Goal: Task Accomplishment & Management: Use online tool/utility

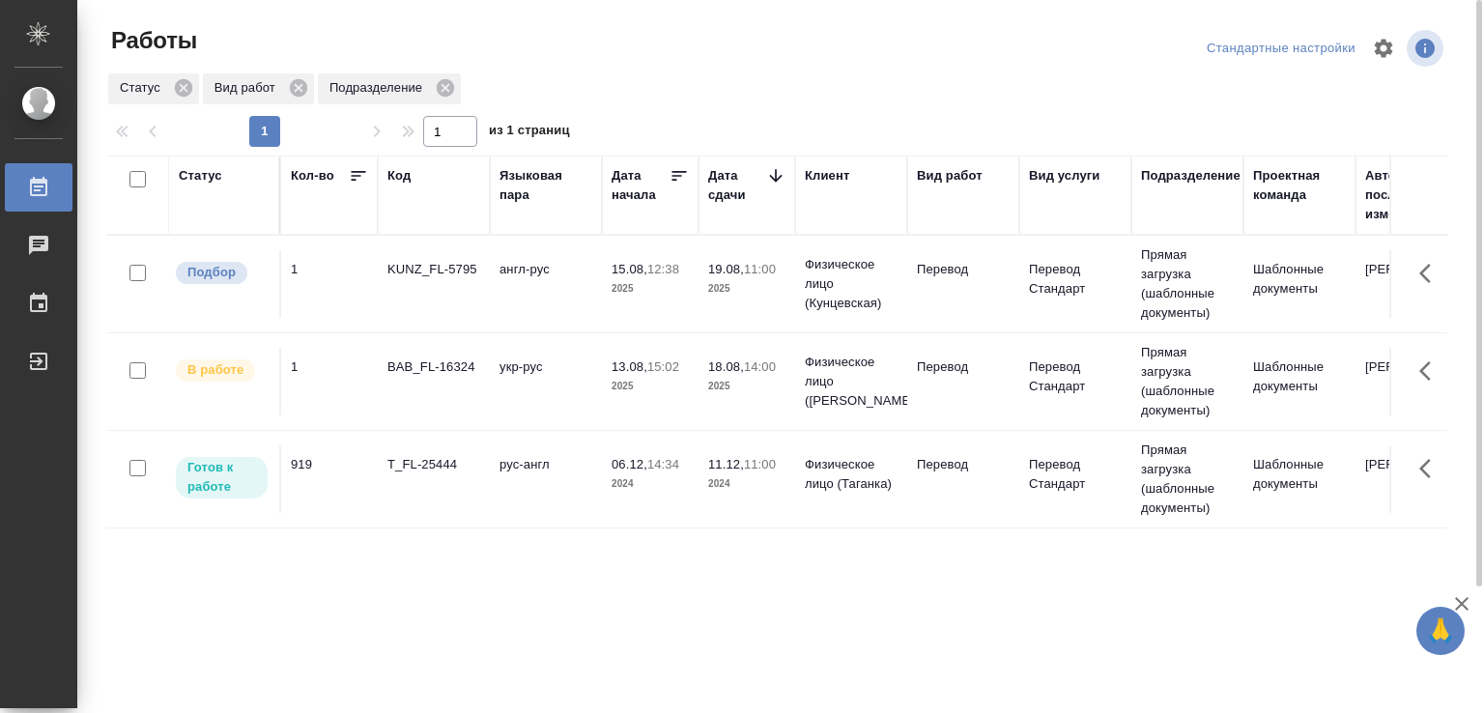
click at [522, 284] on td "англ-рус" at bounding box center [546, 284] width 112 height 68
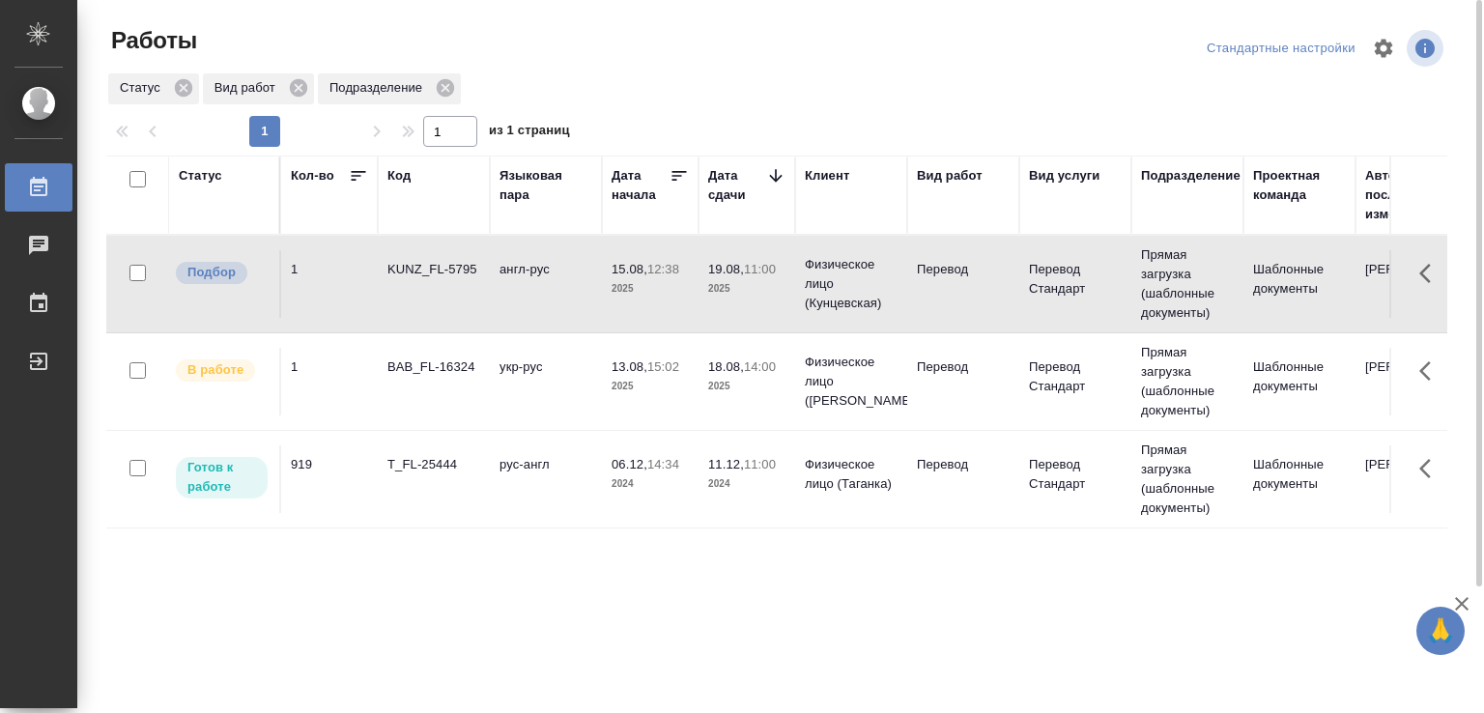
click at [522, 284] on td "англ-рус" at bounding box center [546, 284] width 112 height 68
click at [512, 318] on td "укр-рус" at bounding box center [546, 284] width 112 height 68
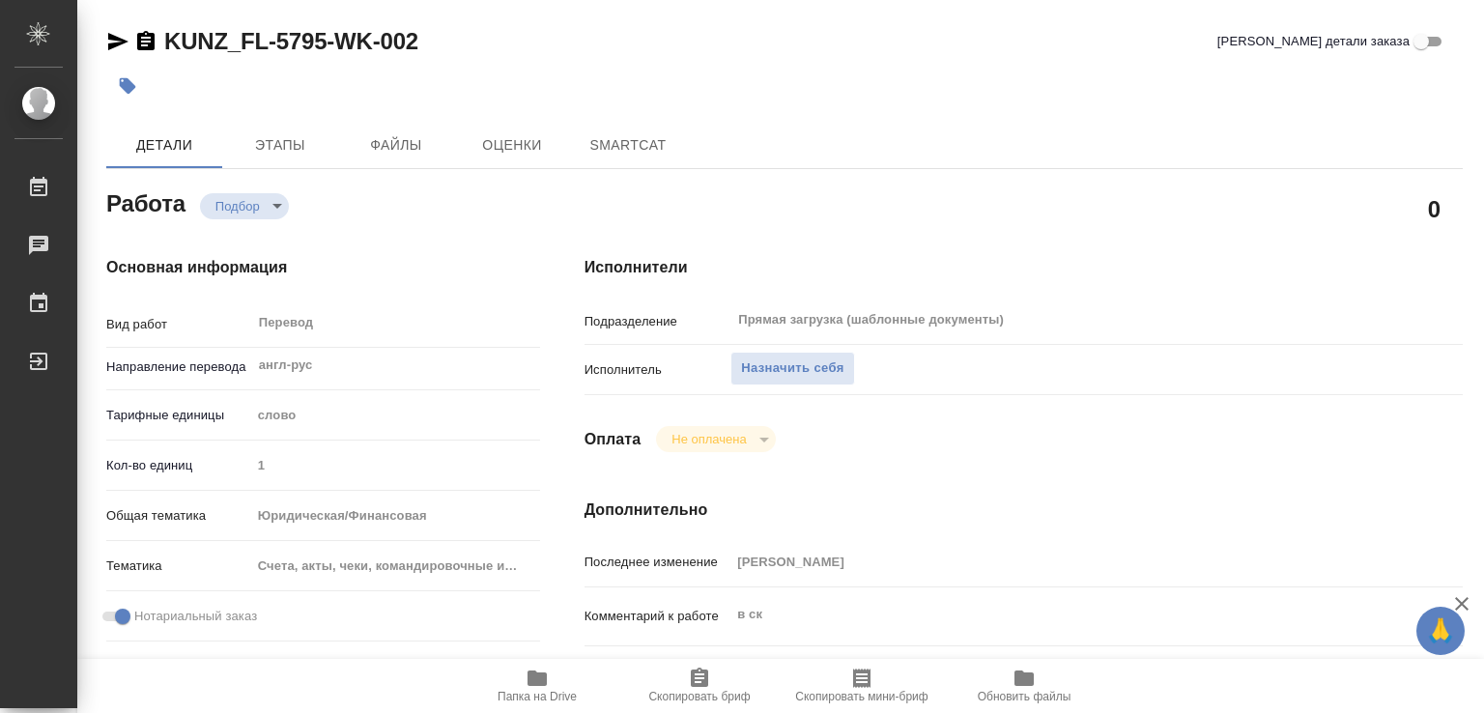
type textarea "x"
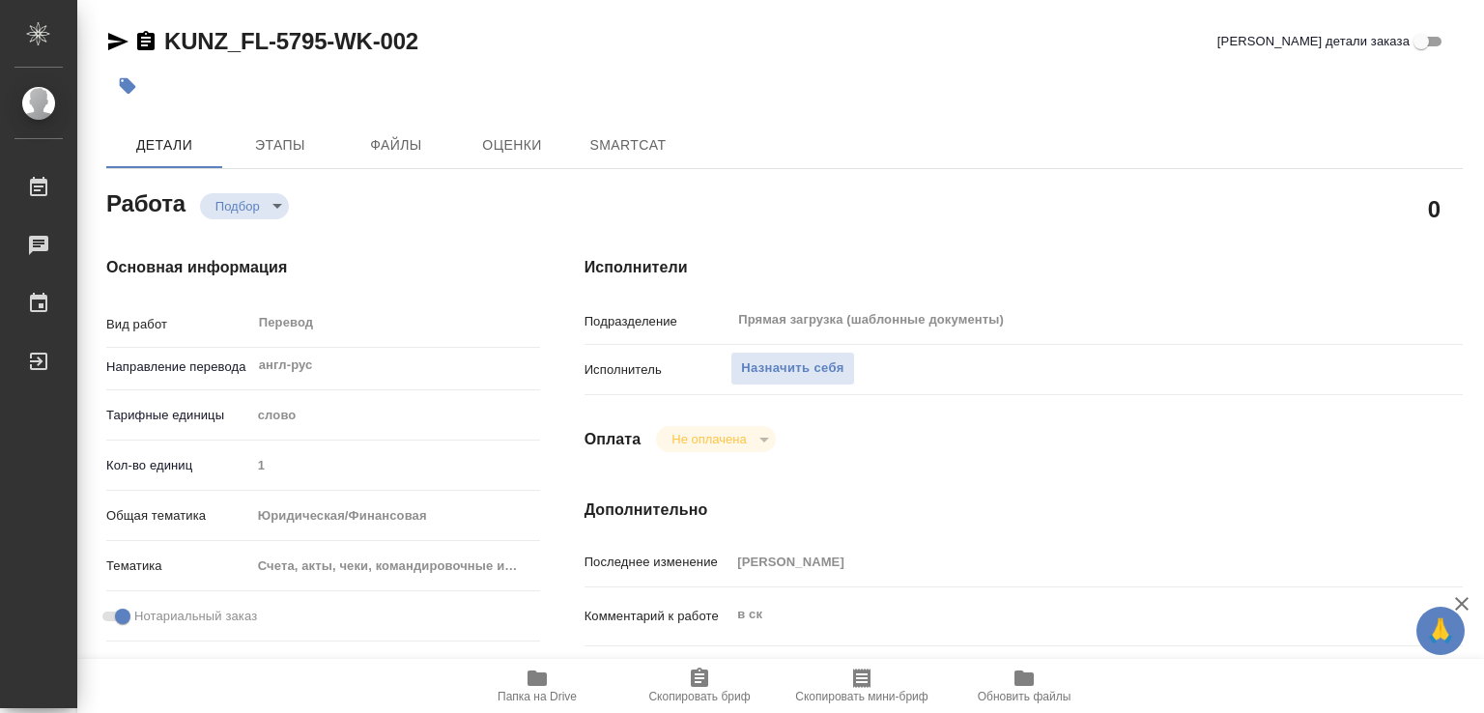
type textarea "x"
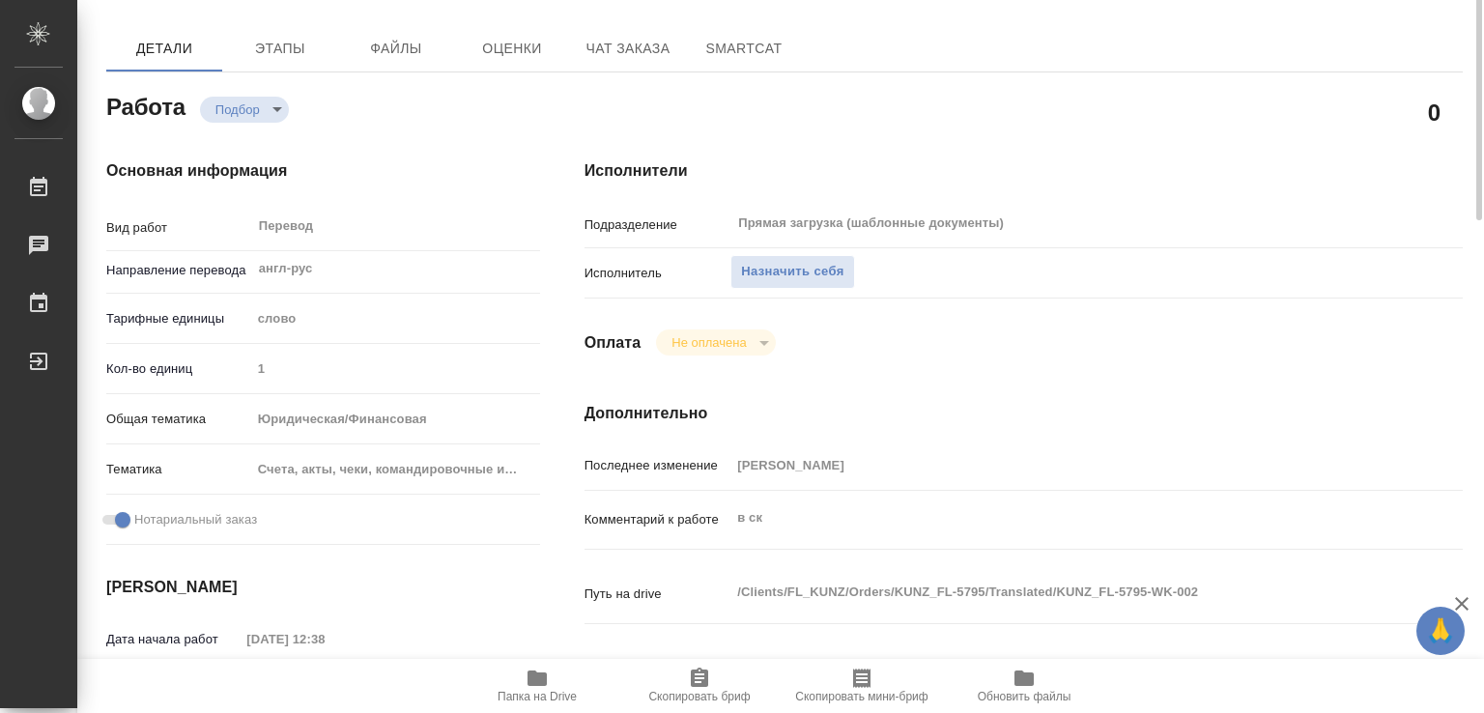
type textarea "x"
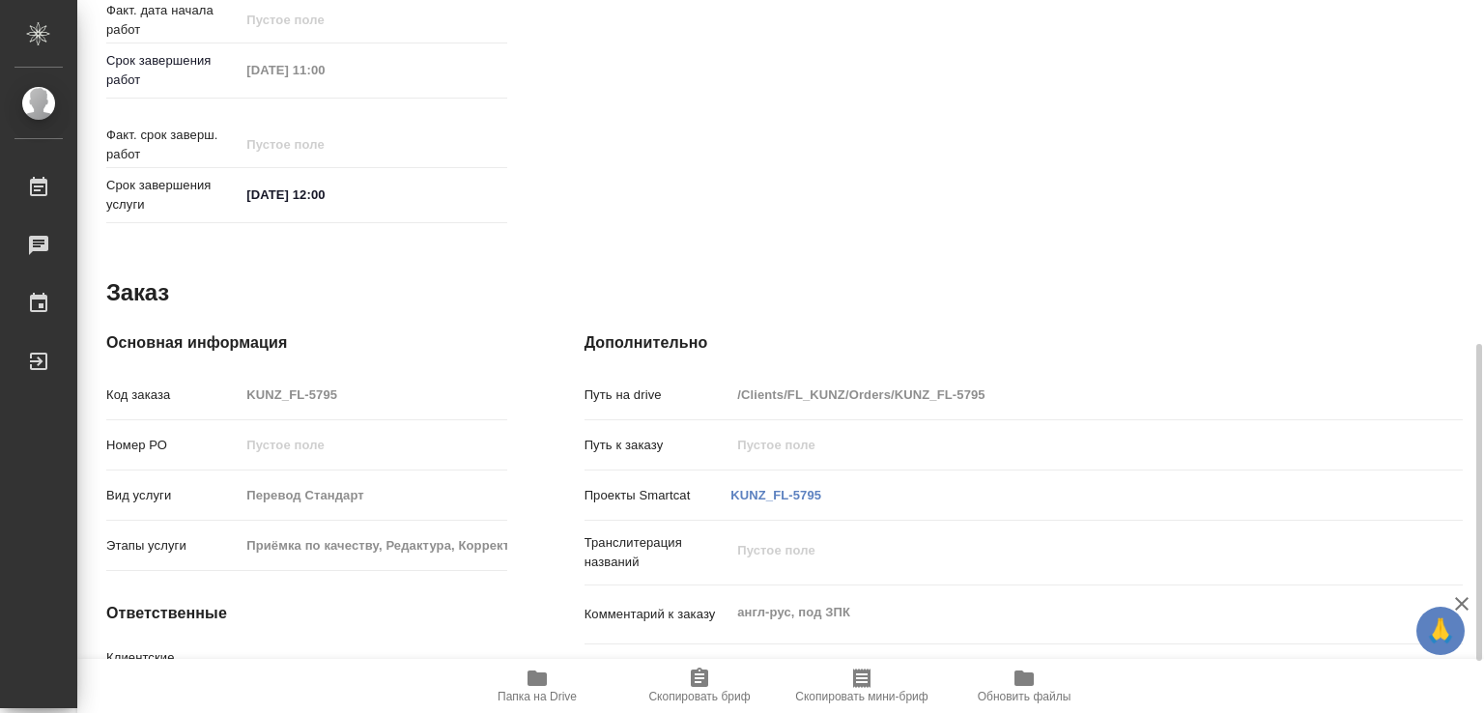
type textarea "x"
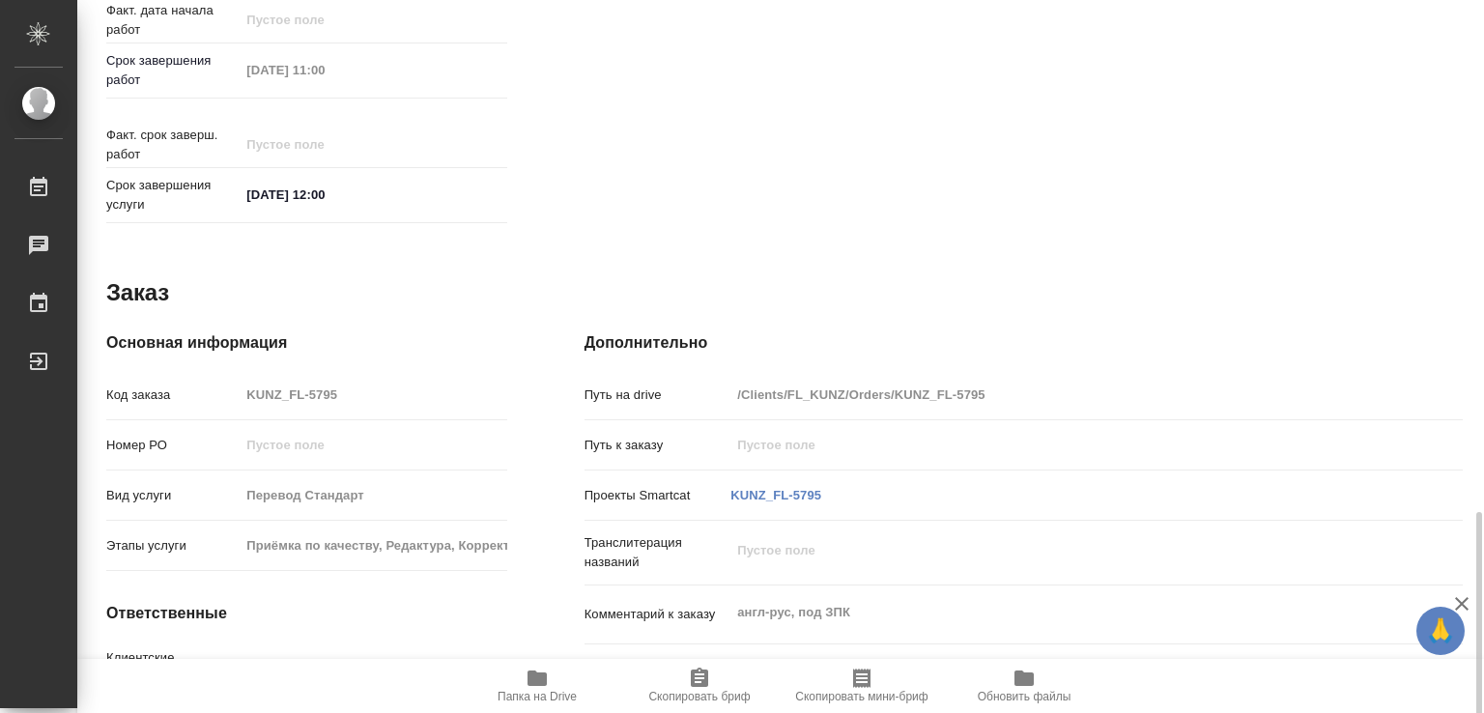
scroll to position [889, 0]
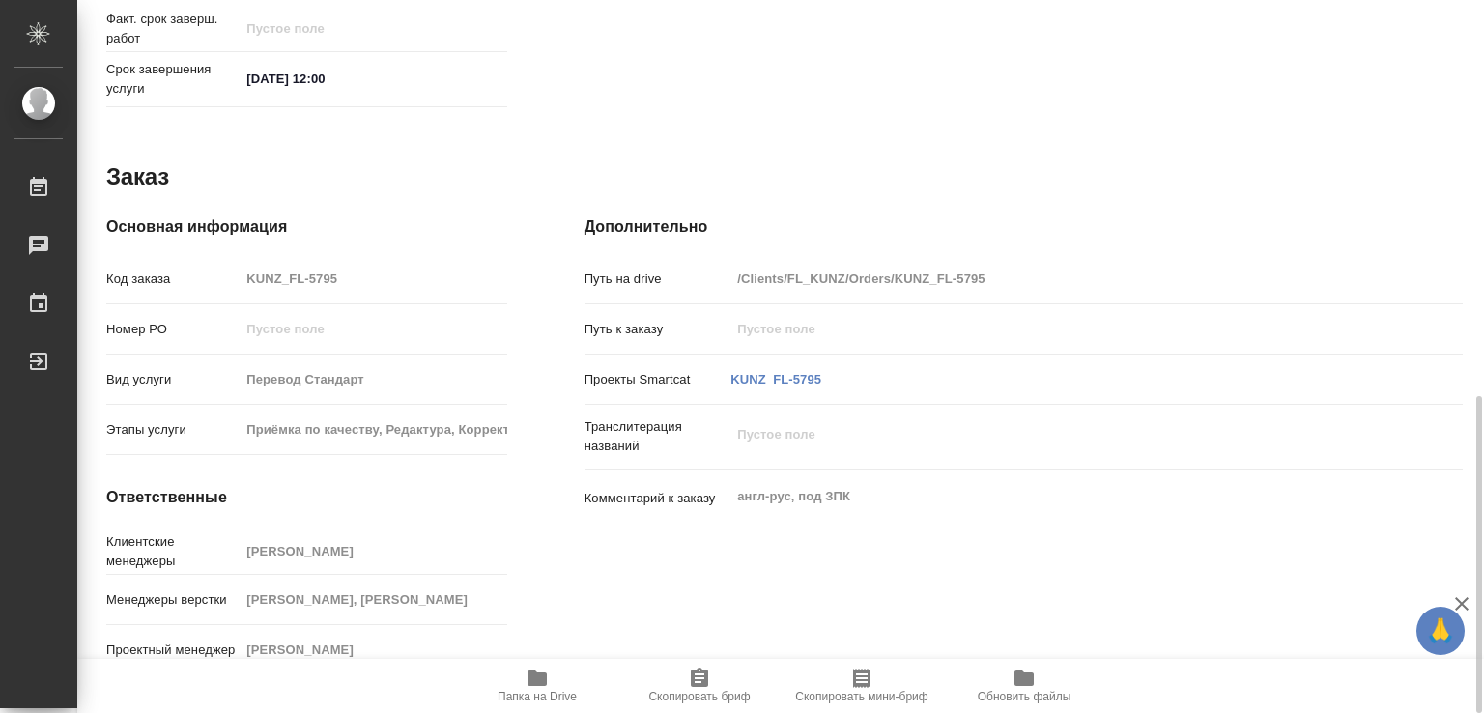
click at [557, 682] on span "Папка на Drive" at bounding box center [537, 685] width 139 height 37
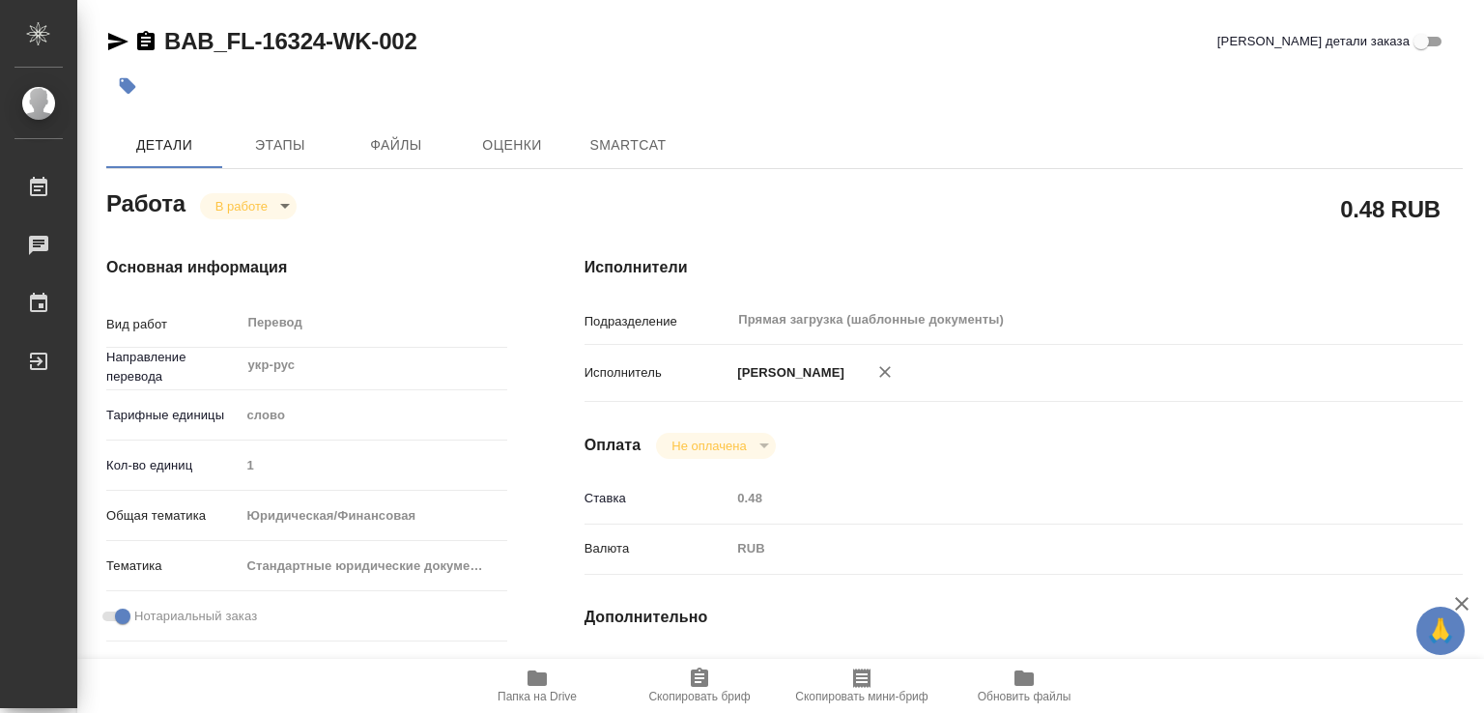
type textarea "x"
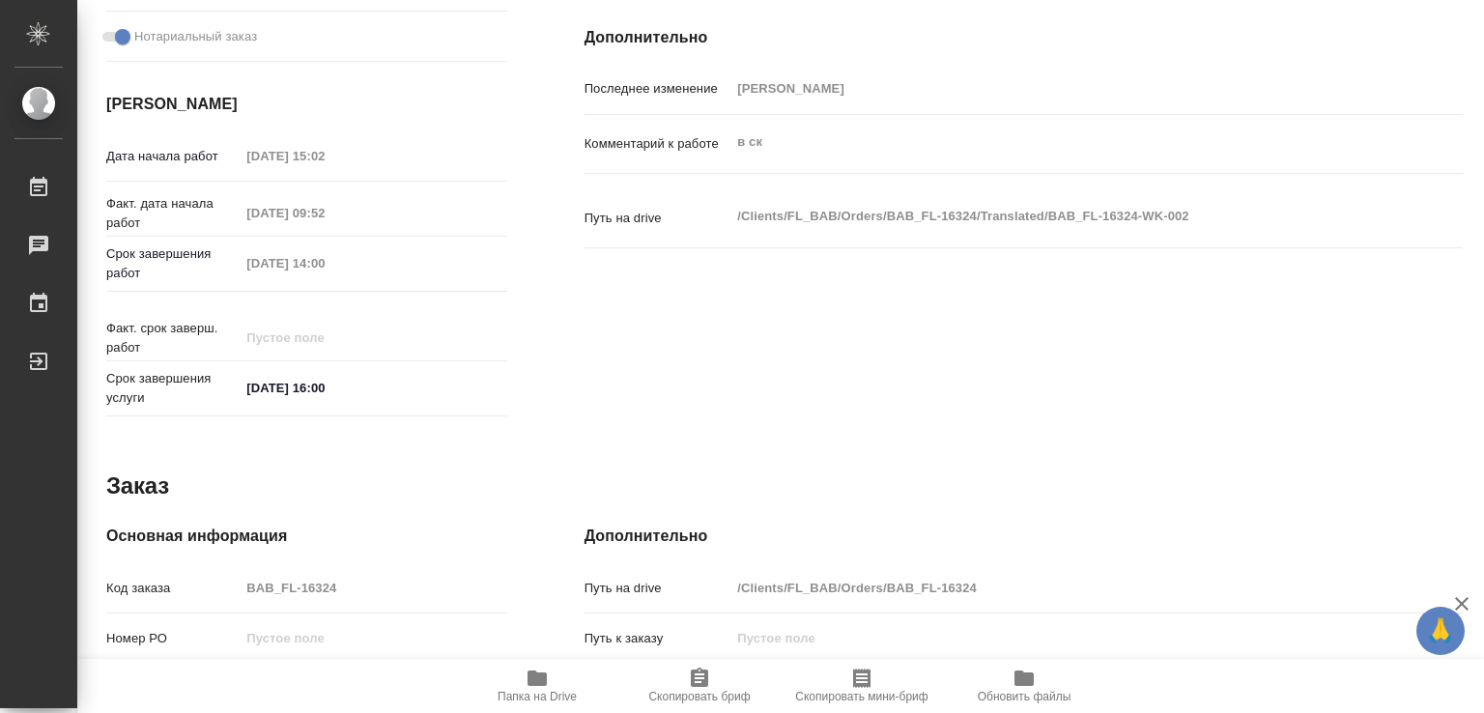
type textarea "x"
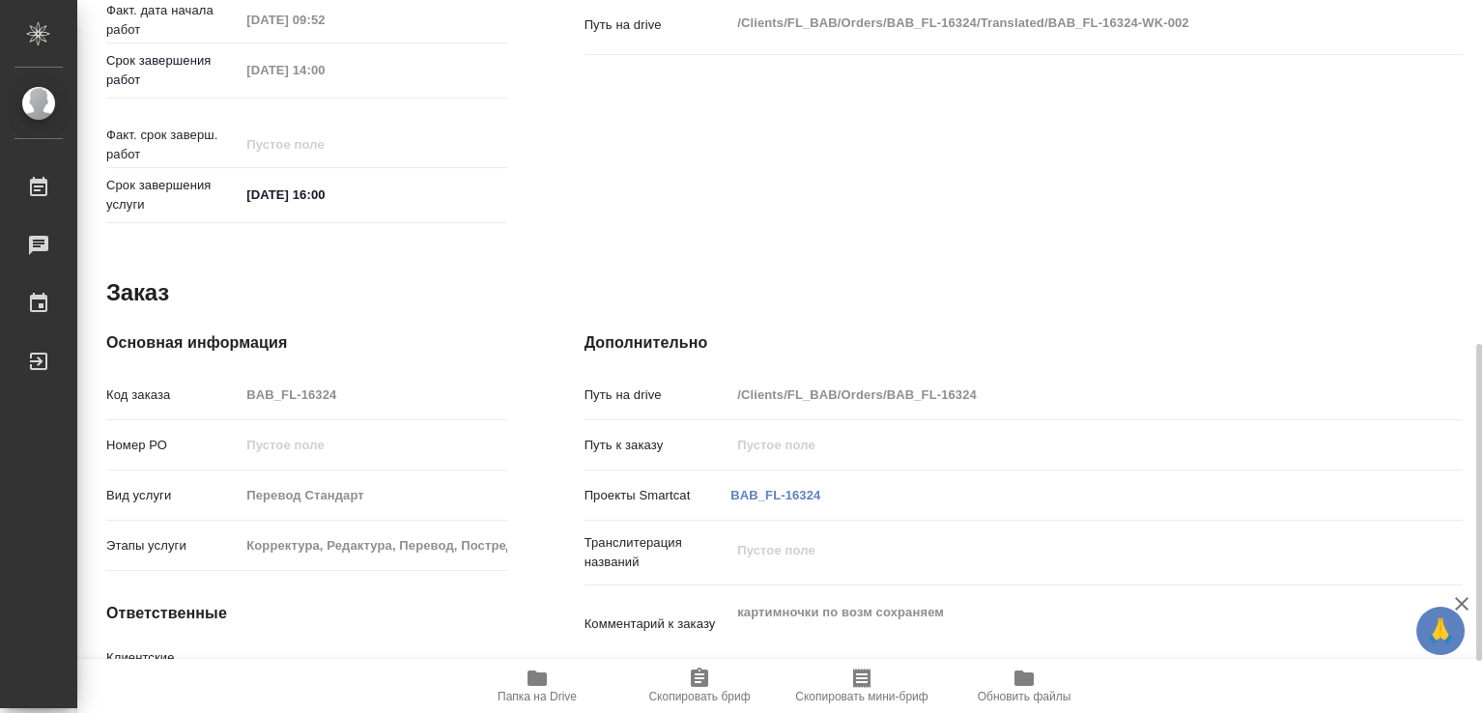
scroll to position [889, 0]
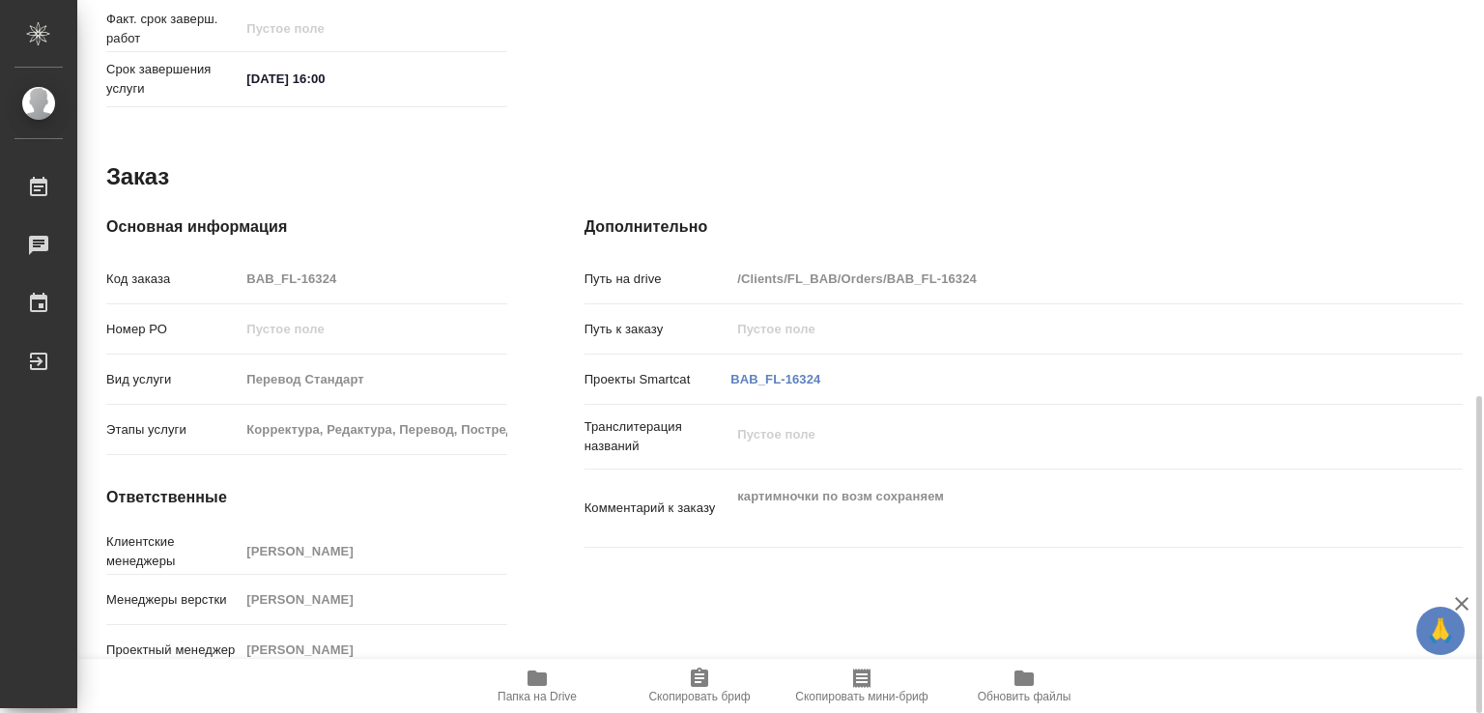
type textarea "x"
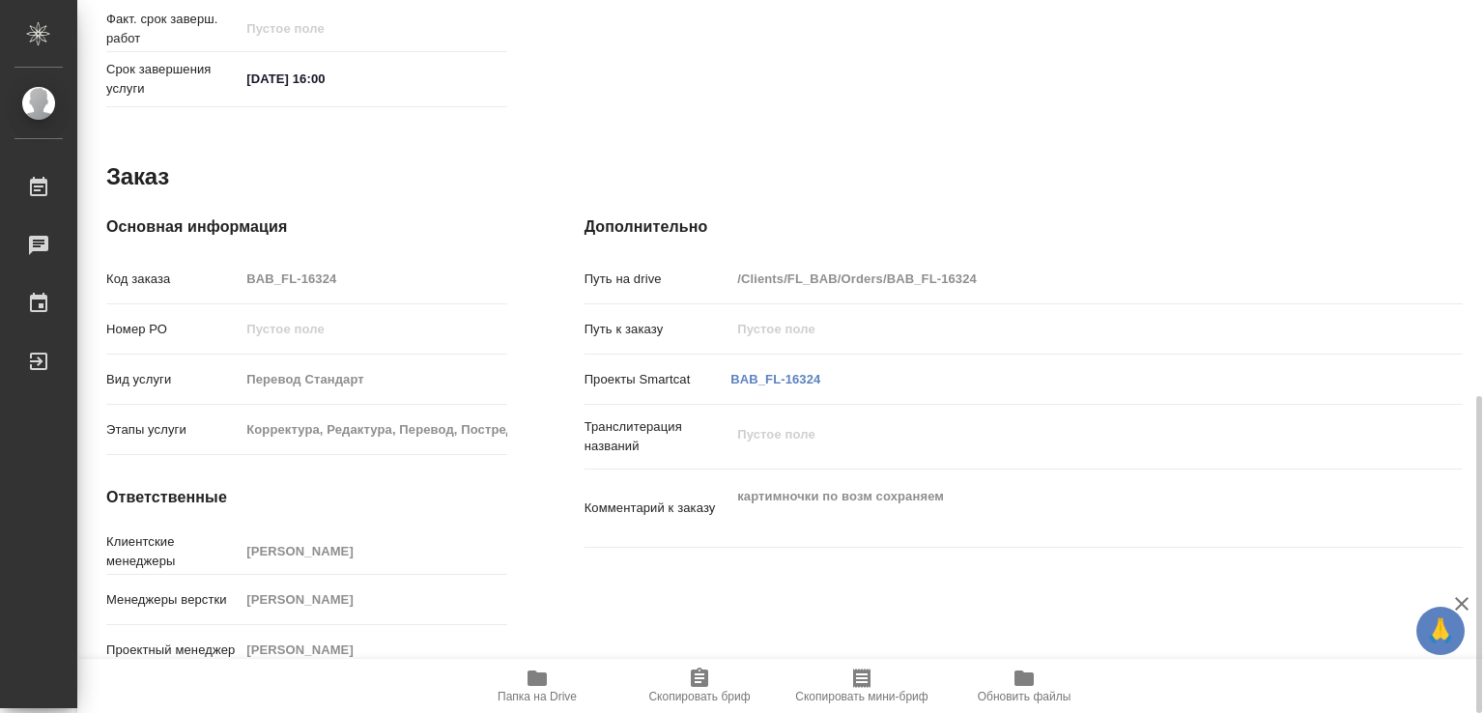
type textarea "x"
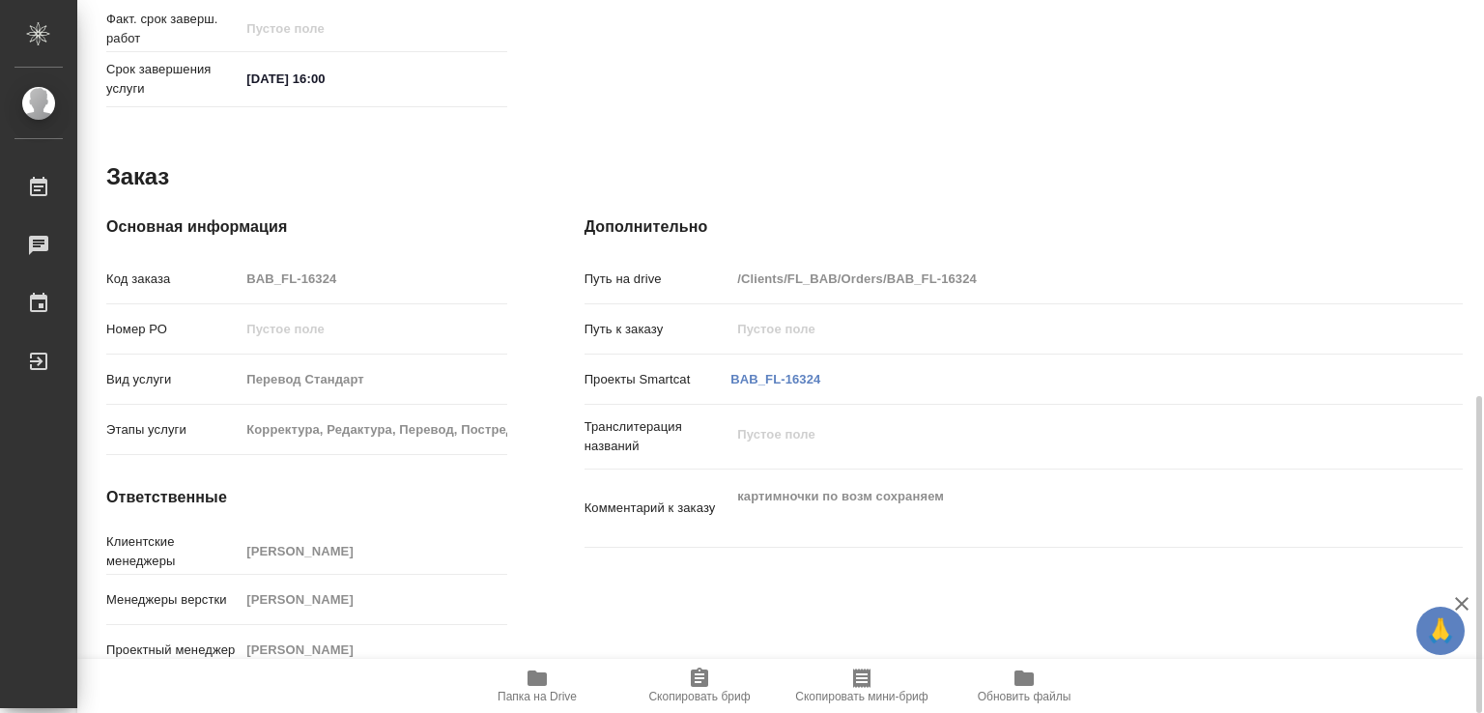
click at [527, 690] on span "Папка на Drive" at bounding box center [537, 697] width 79 height 14
